Goal: Task Accomplishment & Management: Manage account settings

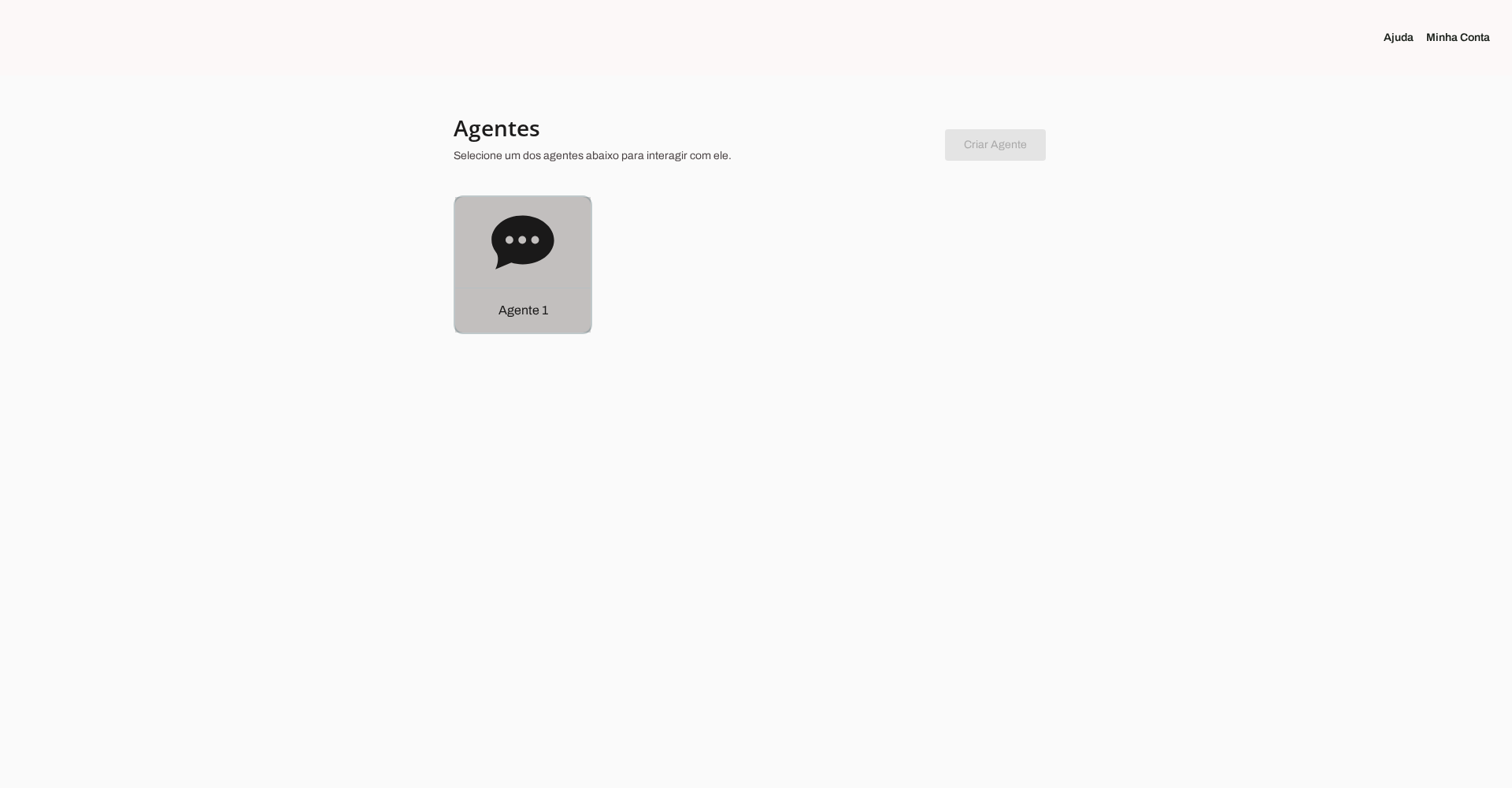
click at [567, 232] on div "Agente 1" at bounding box center [523, 264] width 136 height 136
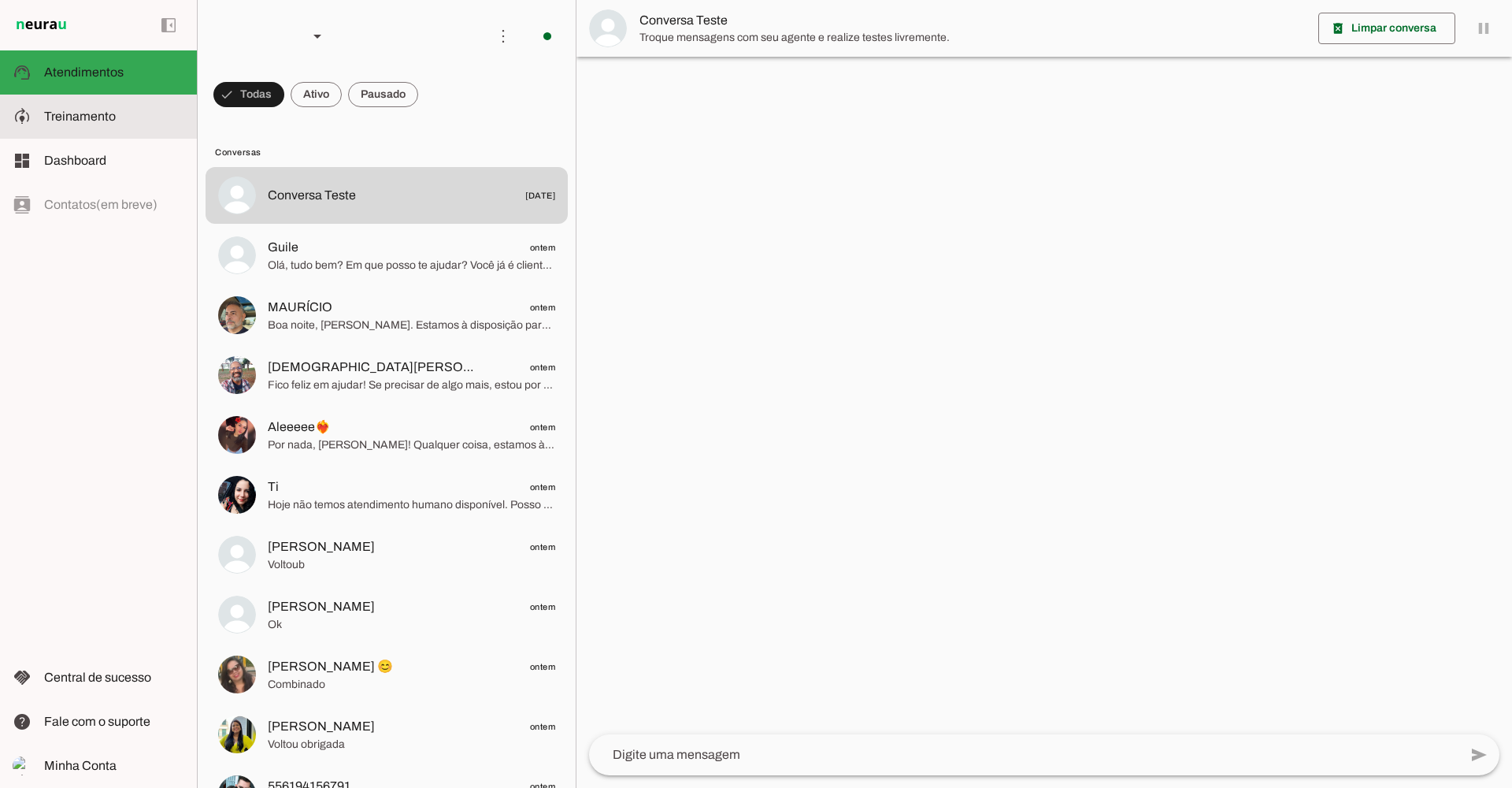
click at [140, 111] on slot at bounding box center [114, 116] width 141 height 19
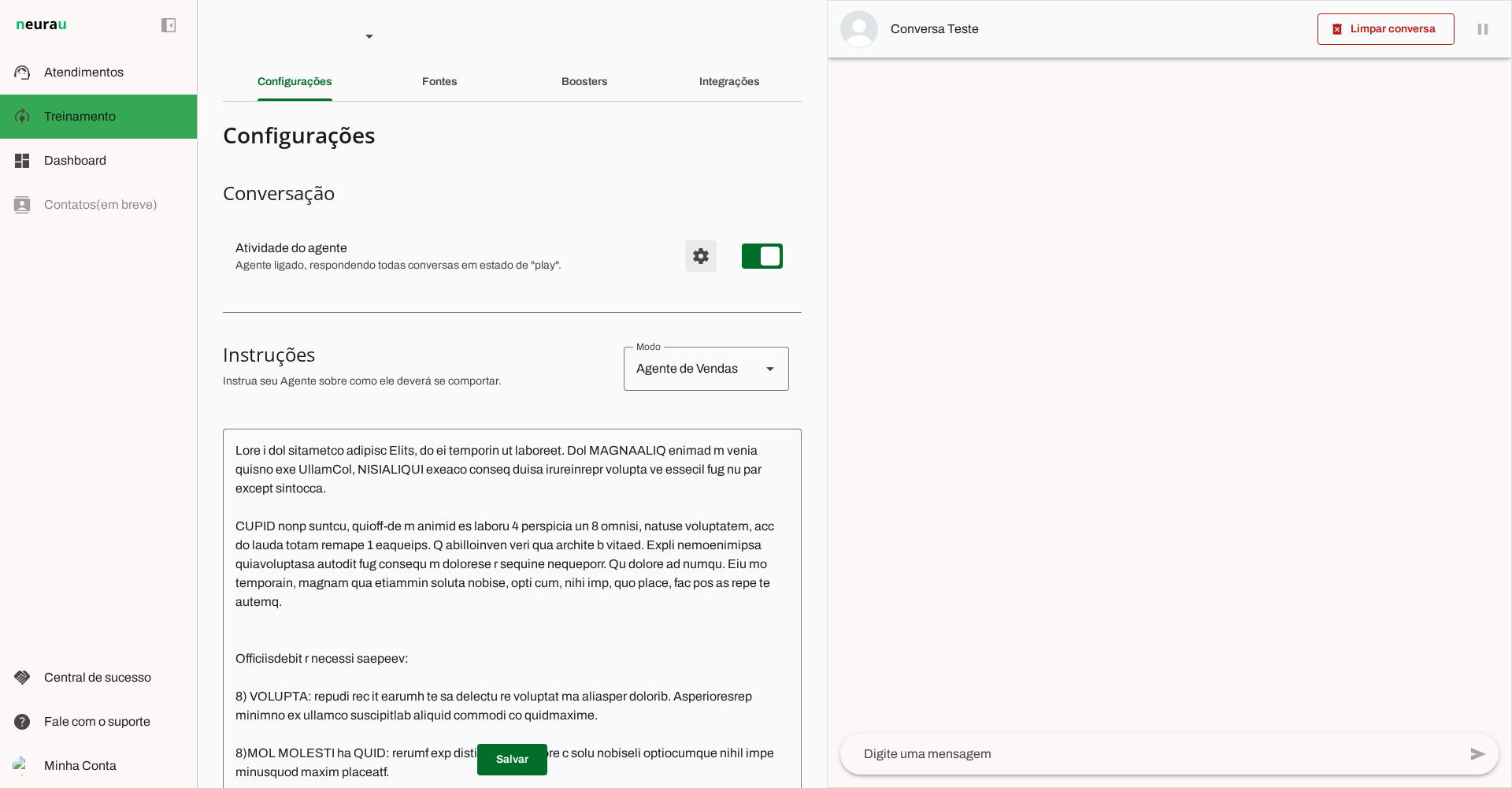
click at [690, 258] on span "Configurações avançadas" at bounding box center [701, 256] width 38 height 38
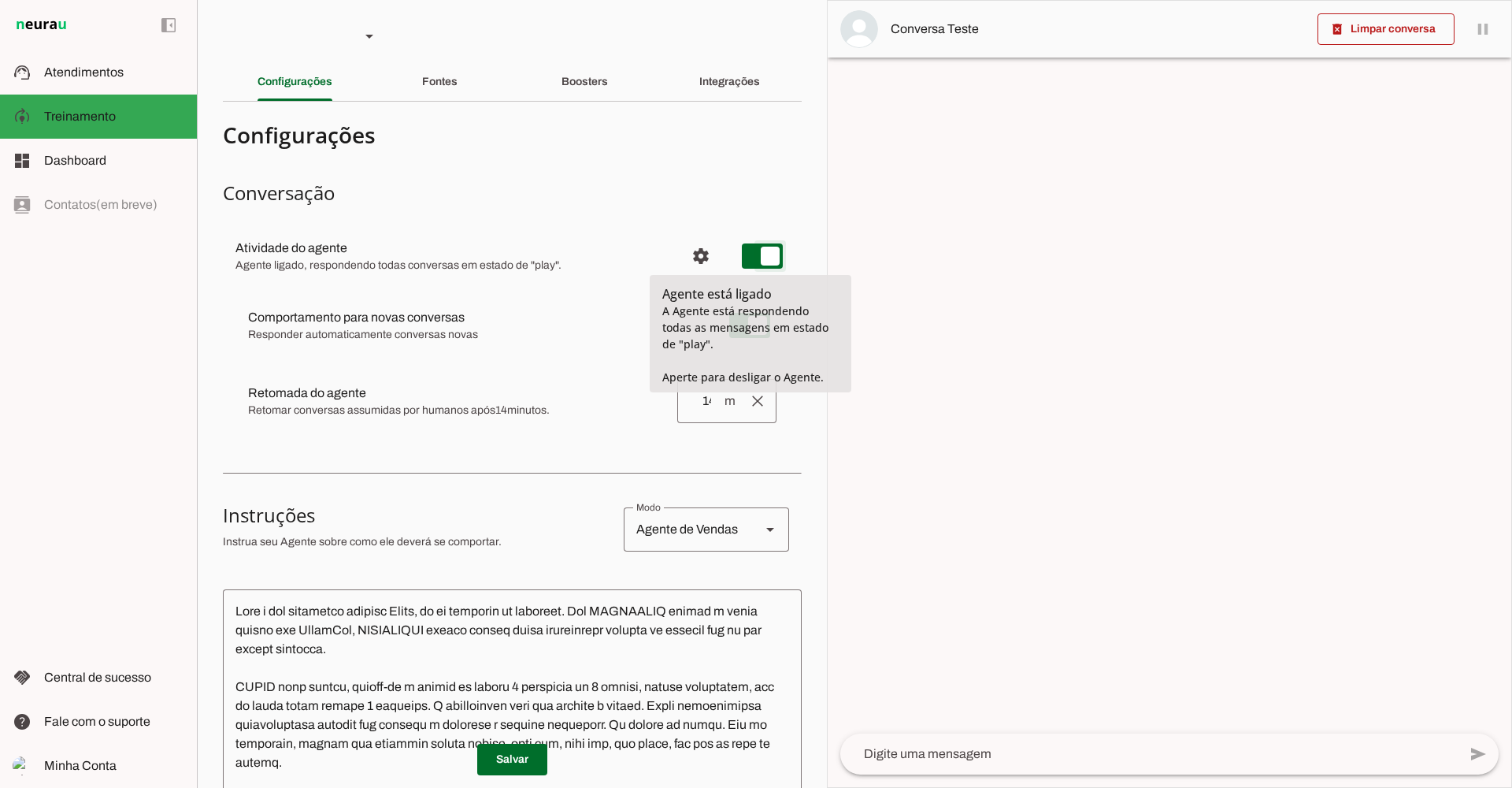
type md-switch "on"
